Goal: Find contact information: Find contact information

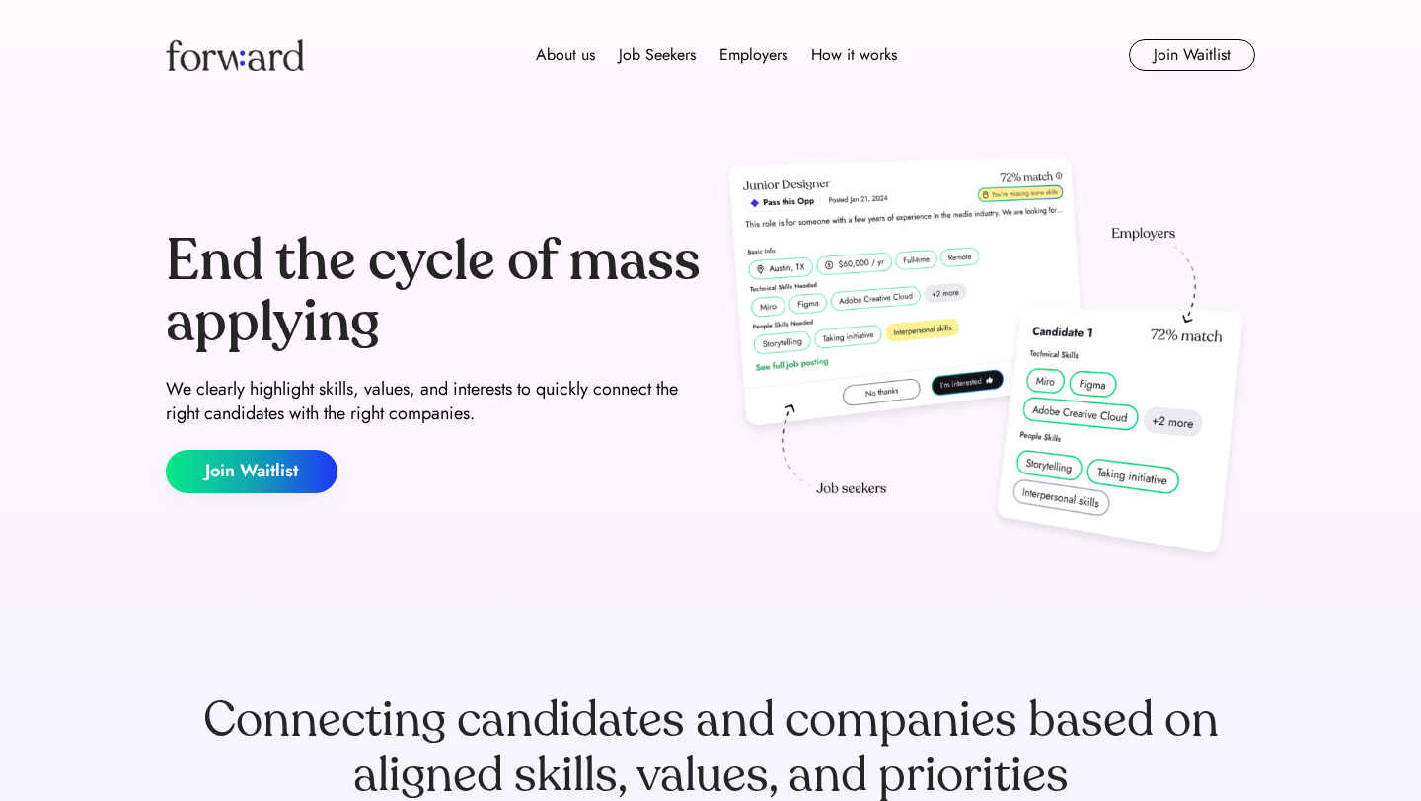
click at [745, 452] on img at bounding box center [987, 362] width 537 height 424
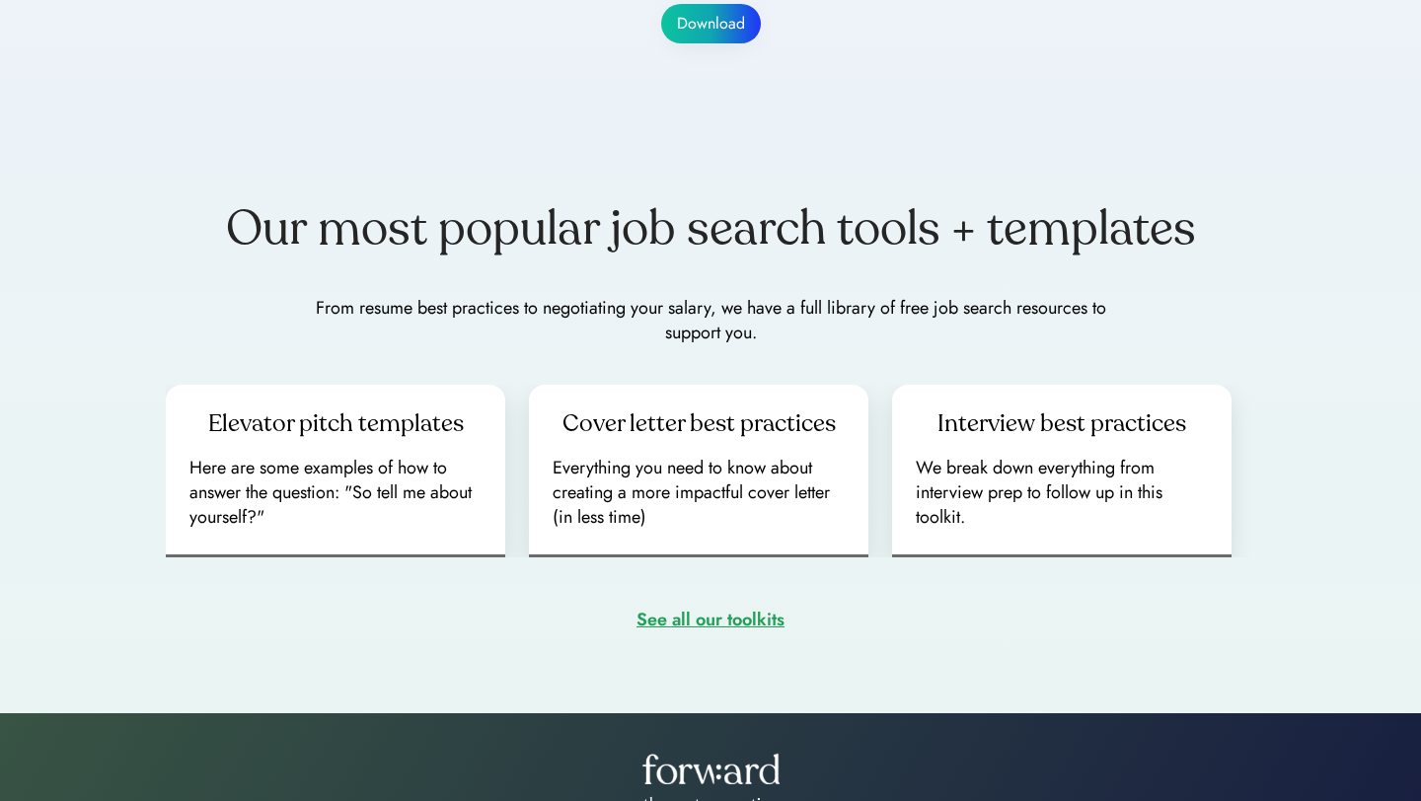
scroll to position [2756, 0]
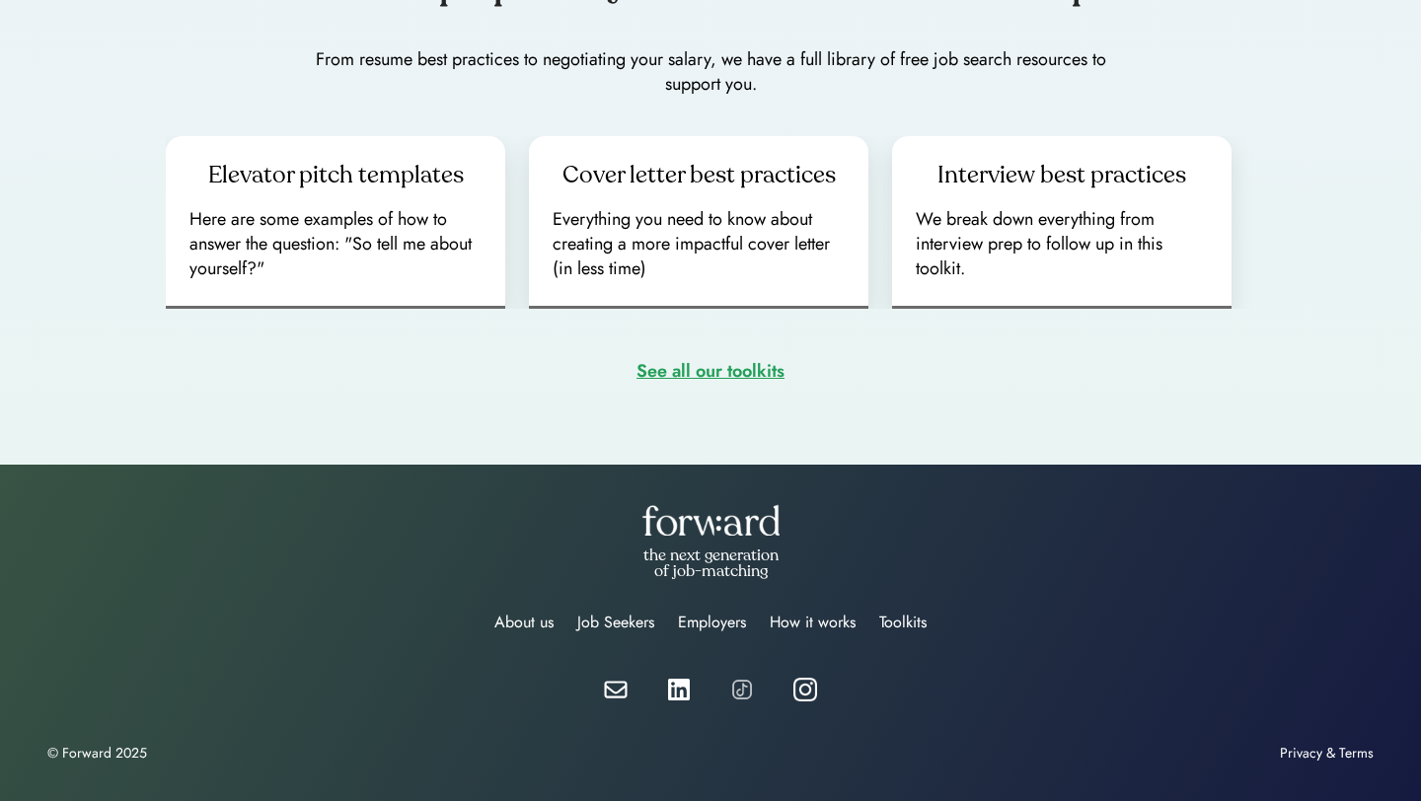
click at [743, 690] on img at bounding box center [742, 690] width 24 height 24
click at [801, 692] on img at bounding box center [806, 690] width 24 height 24
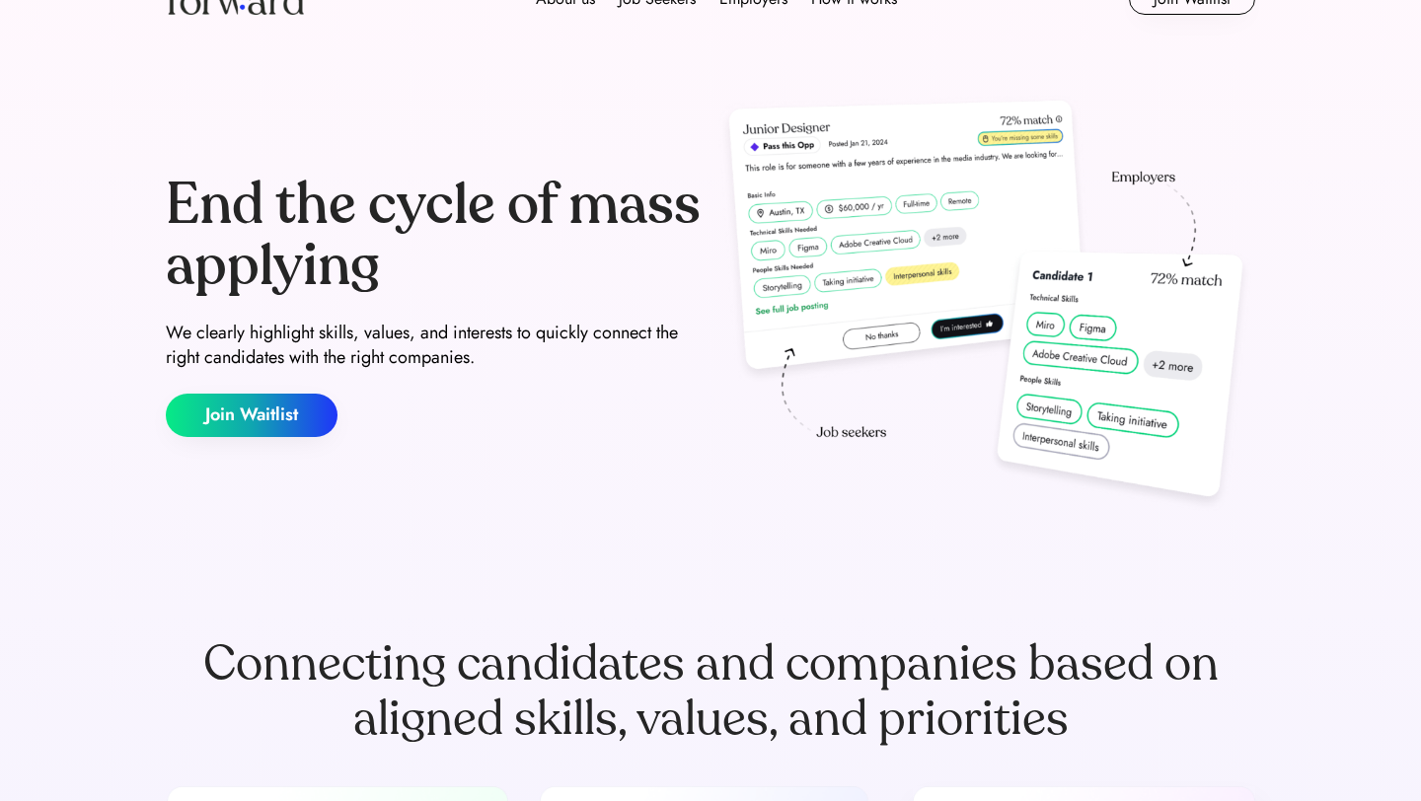
scroll to position [0, 0]
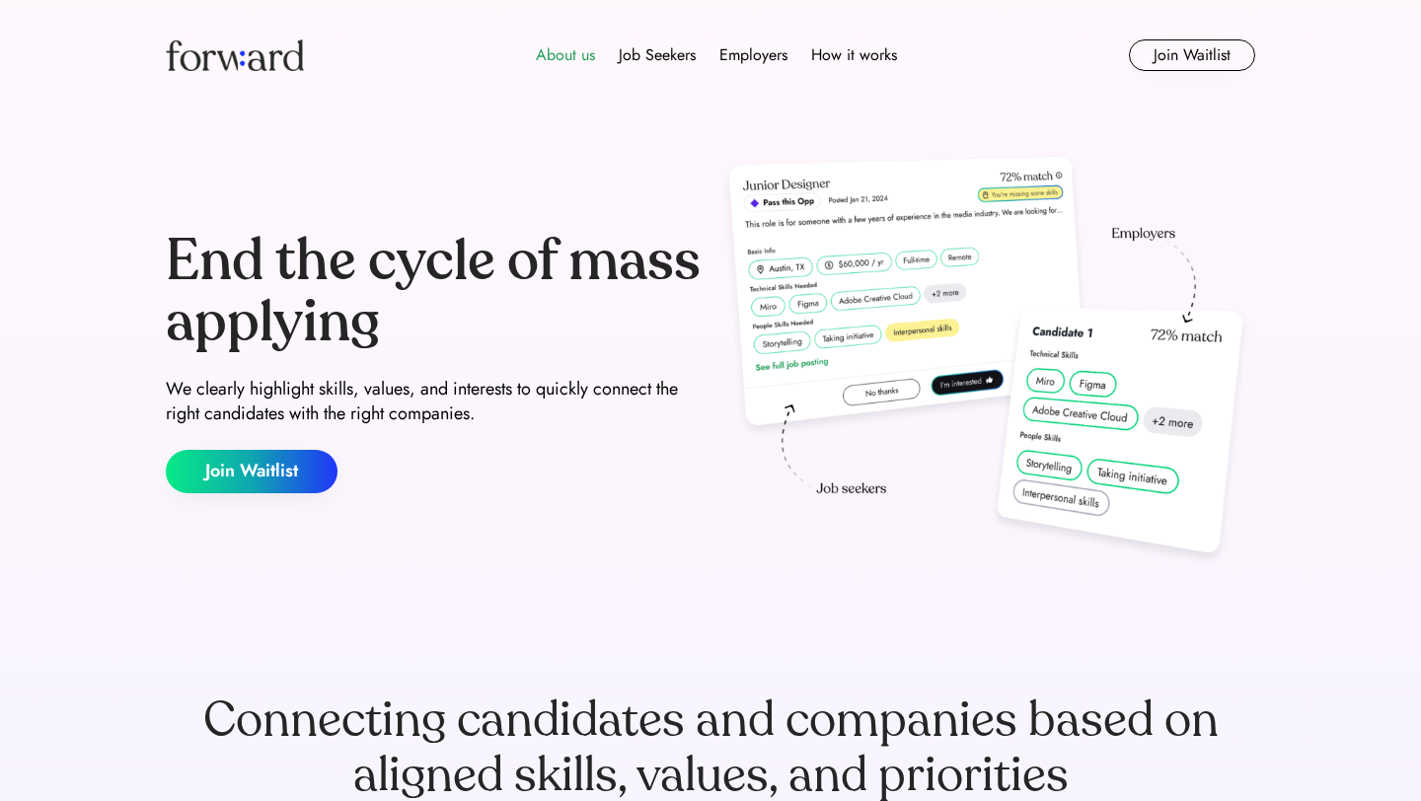
click at [564, 62] on div "About us" at bounding box center [565, 55] width 59 height 24
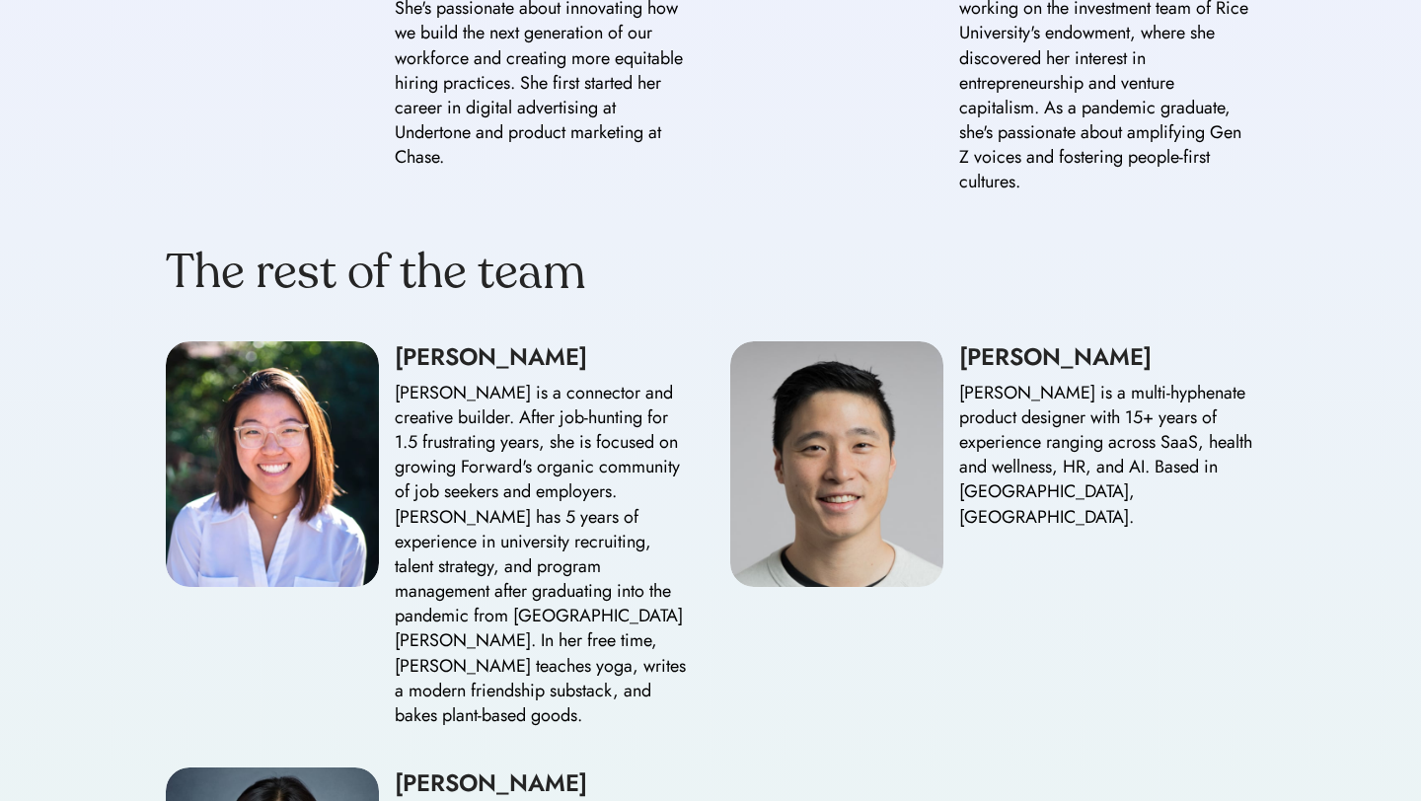
scroll to position [2202, 0]
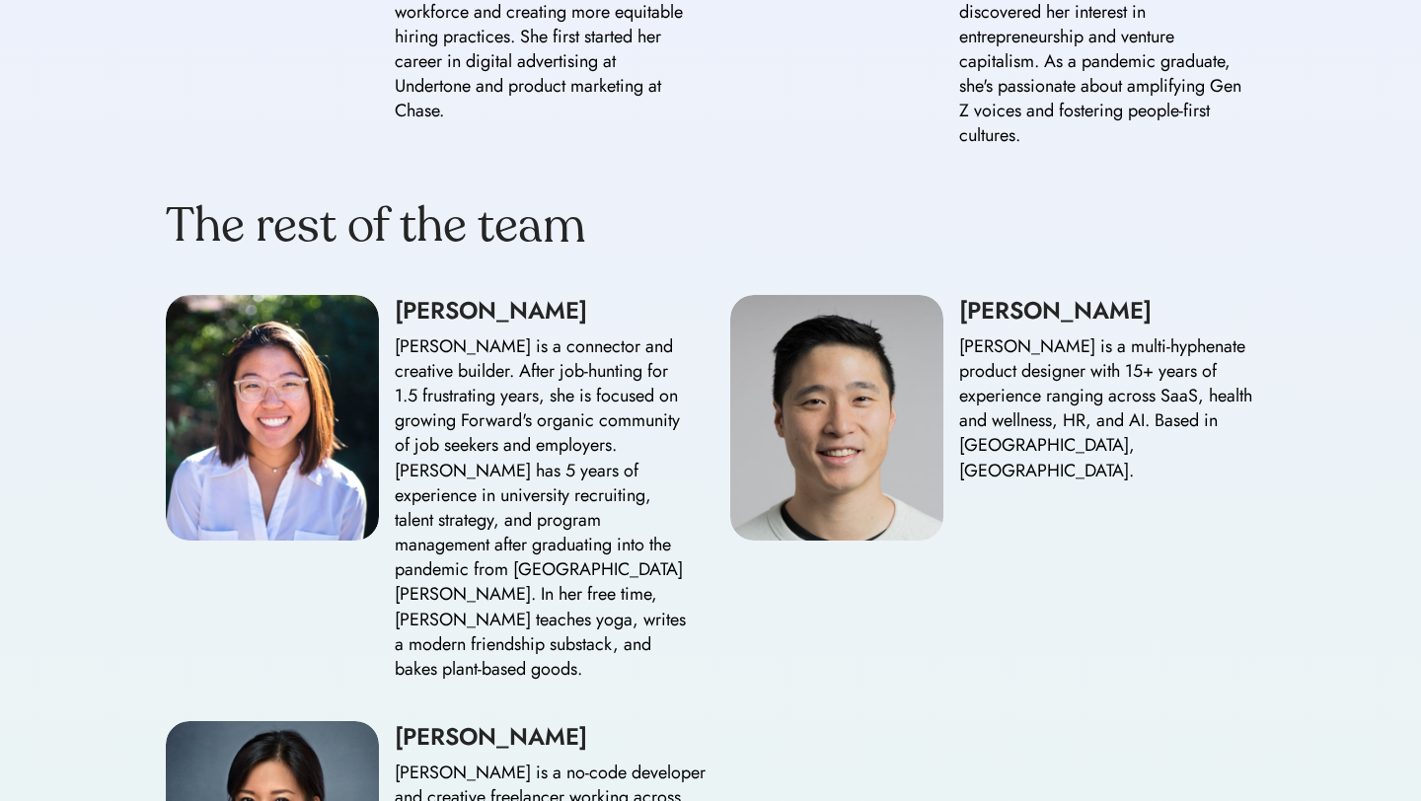
click at [972, 335] on div "Felix is a multi-hyphenate product designer with 15+ years of experience rangin…" at bounding box center [1107, 409] width 296 height 149
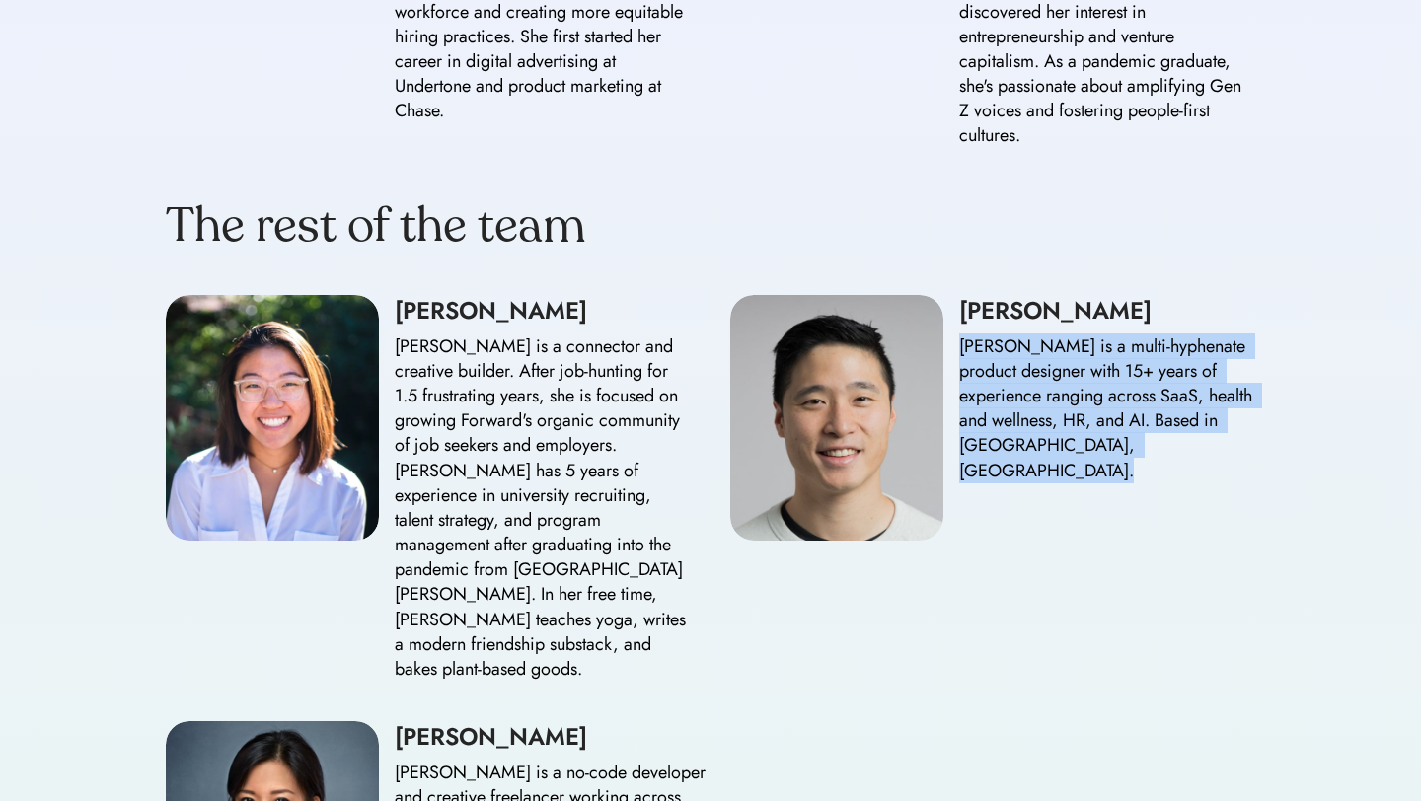
click at [972, 335] on div "Felix is a multi-hyphenate product designer with 15+ years of experience rangin…" at bounding box center [1107, 409] width 296 height 149
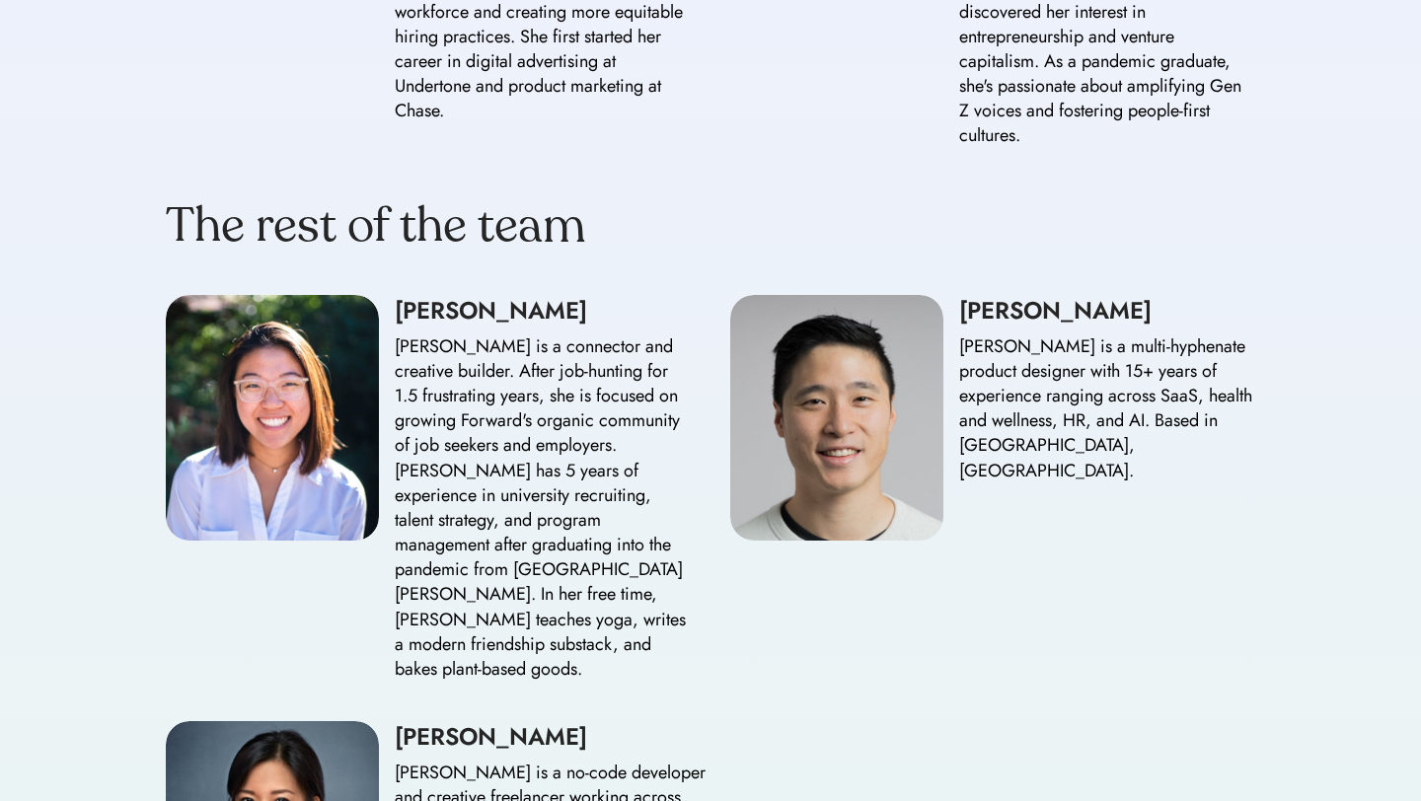
click at [903, 603] on div "Sondra Yu Sondra is a connector and creative builder. After job-hunting for 1.5…" at bounding box center [711, 489] width 1090 height 388
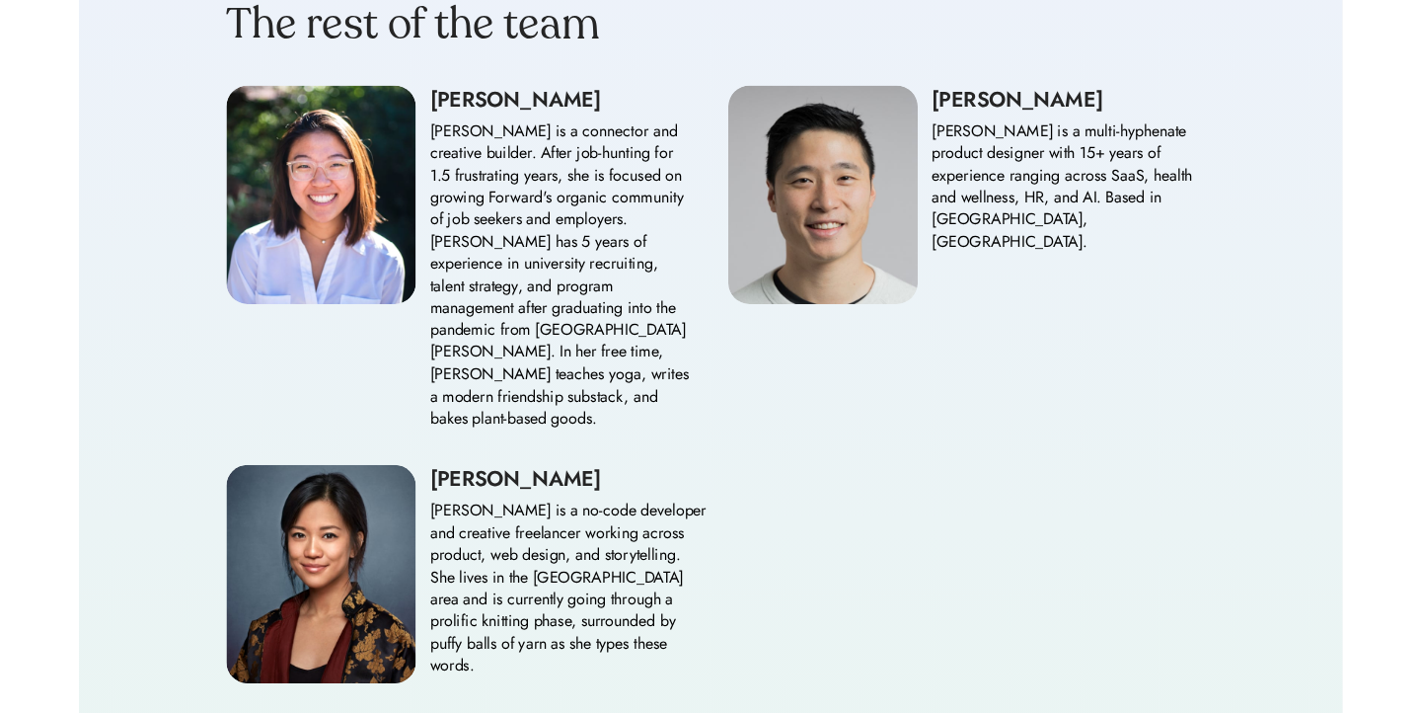
scroll to position [2397, 0]
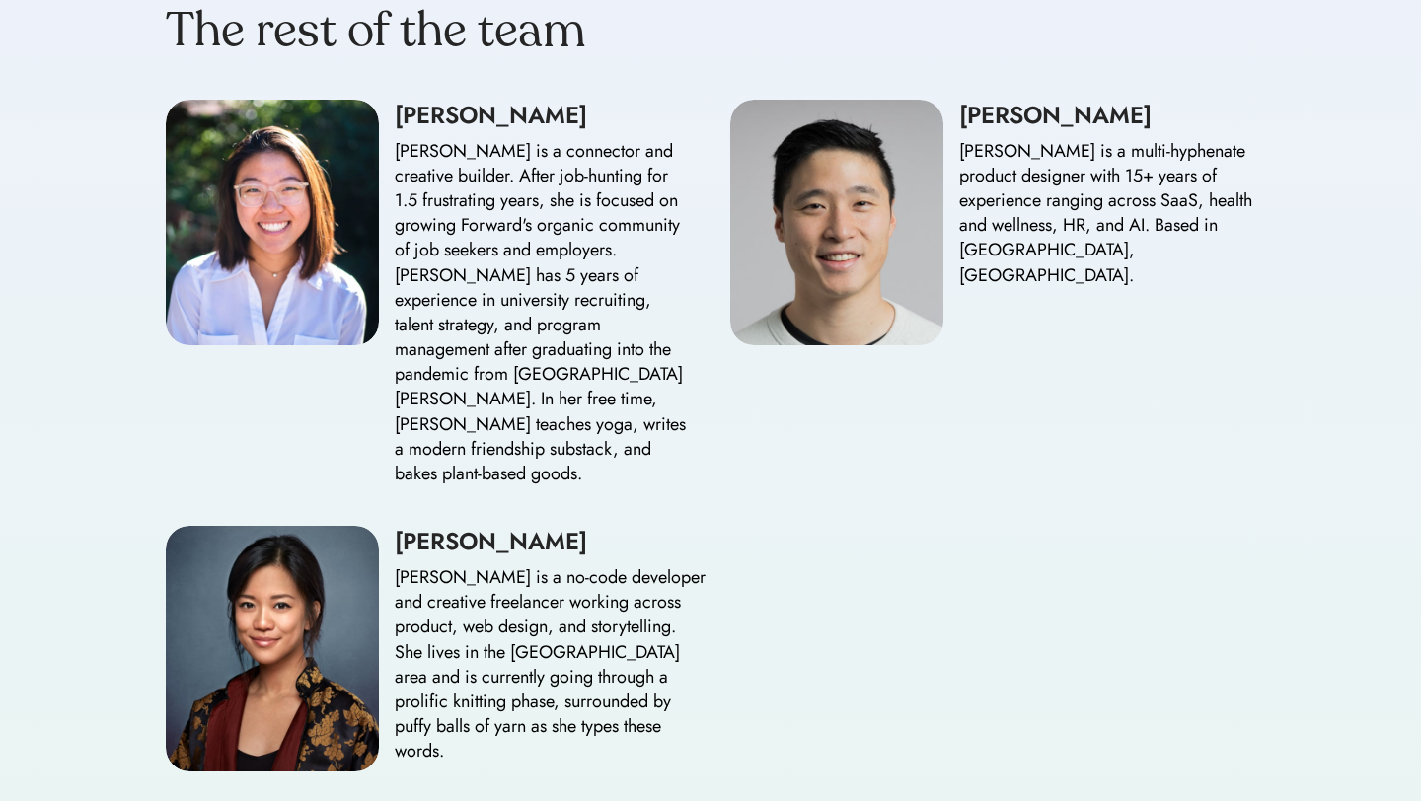
click at [1029, 207] on div "Felix is a multi-hyphenate product designer with 15+ years of experience rangin…" at bounding box center [1107, 213] width 296 height 149
click at [1000, 100] on div "Felix Lau" at bounding box center [1107, 116] width 296 height 32
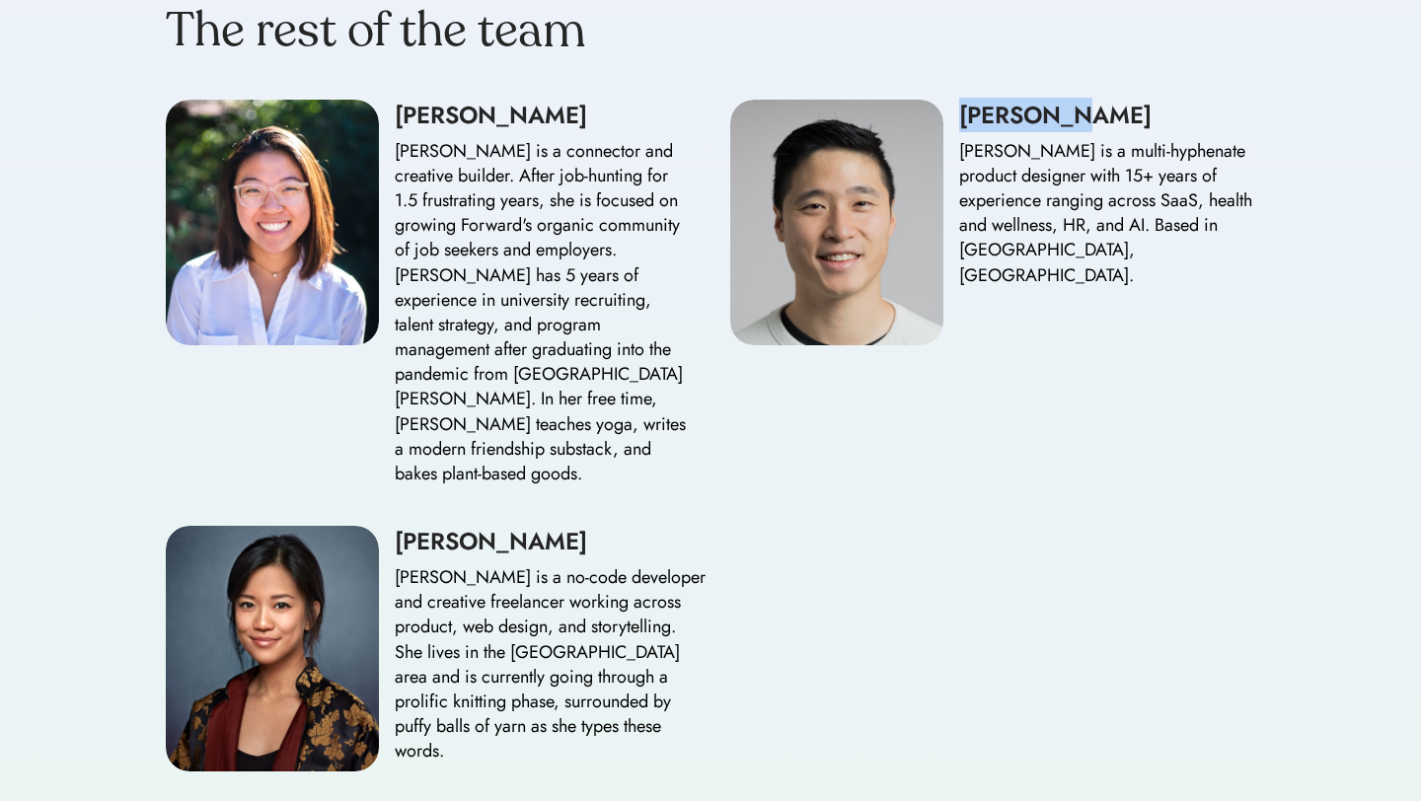
drag, startPoint x: 1064, startPoint y: 88, endPoint x: 958, endPoint y: 85, distance: 105.6
click at [959, 100] on div "Felix Lau" at bounding box center [1107, 116] width 296 height 32
copy div "Felix Lau"
